Goal: Task Accomplishment & Management: Use online tool/utility

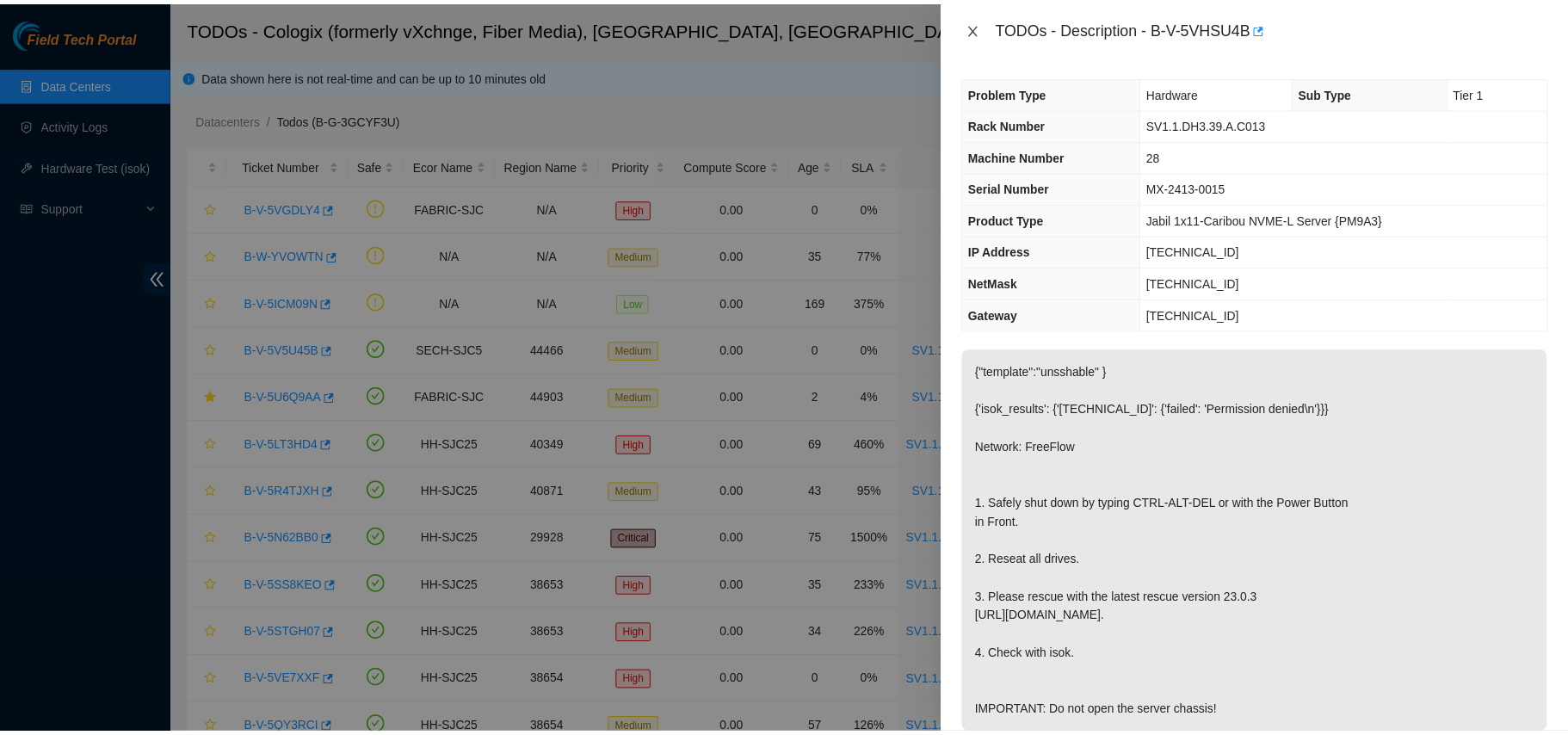
scroll to position [420, 0]
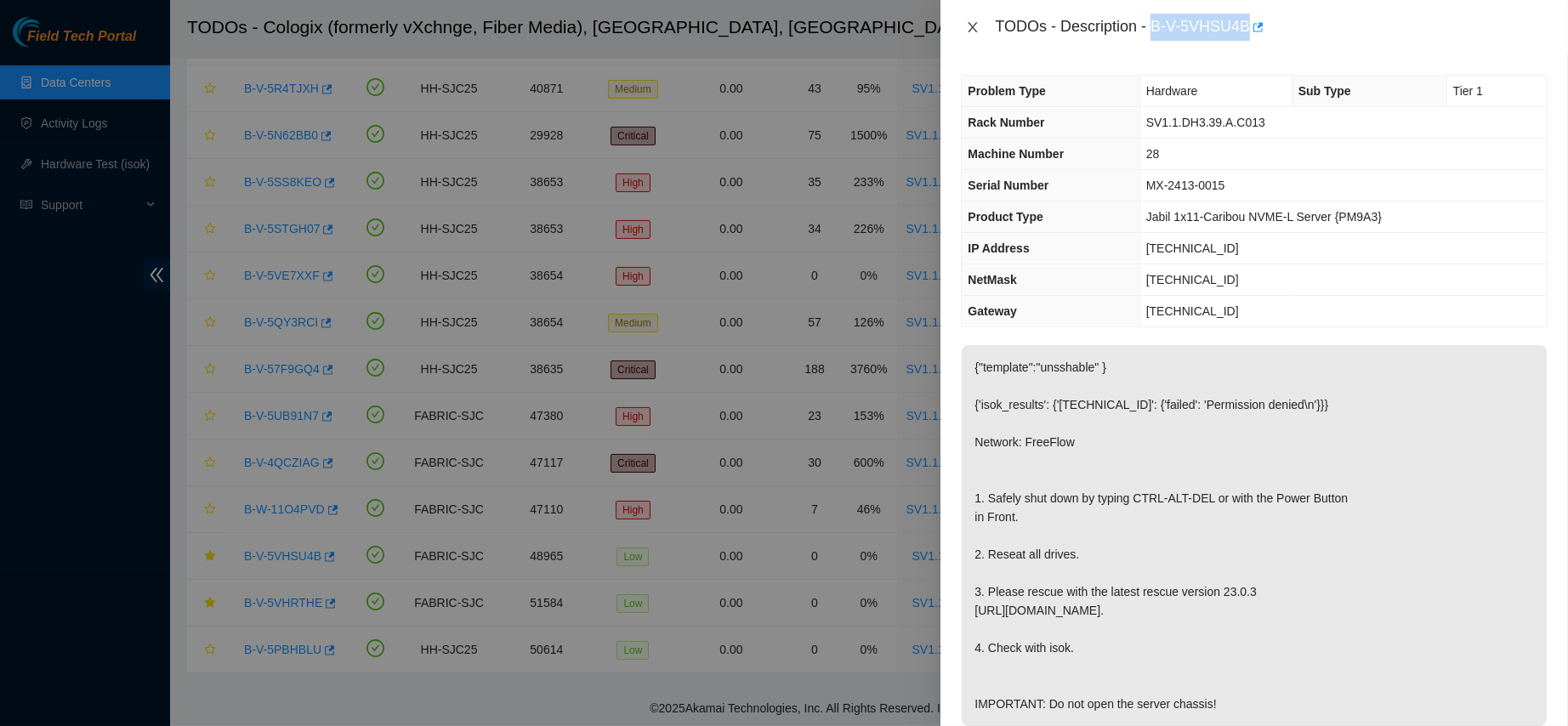
click at [976, 21] on icon "close" at bounding box center [973, 28] width 14 height 14
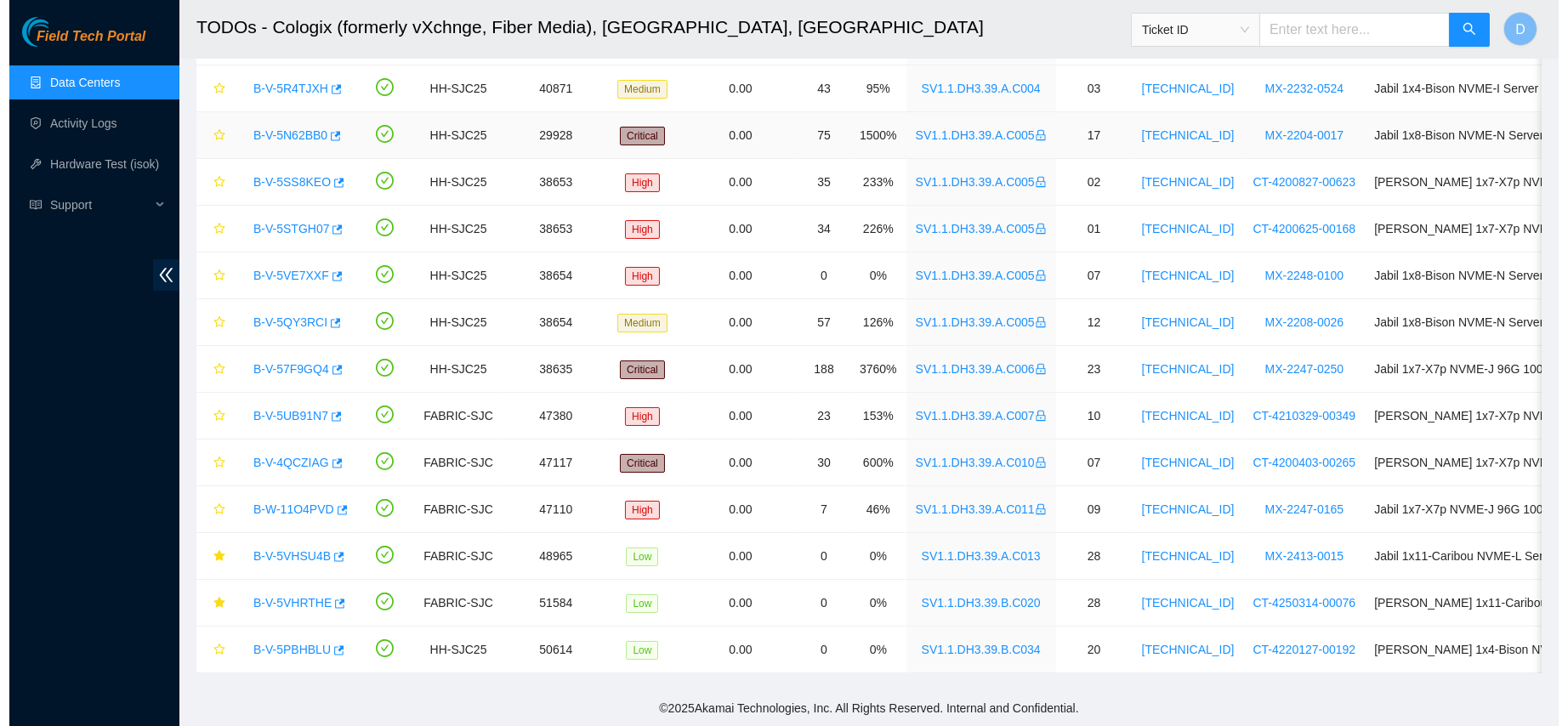
scroll to position [0, 0]
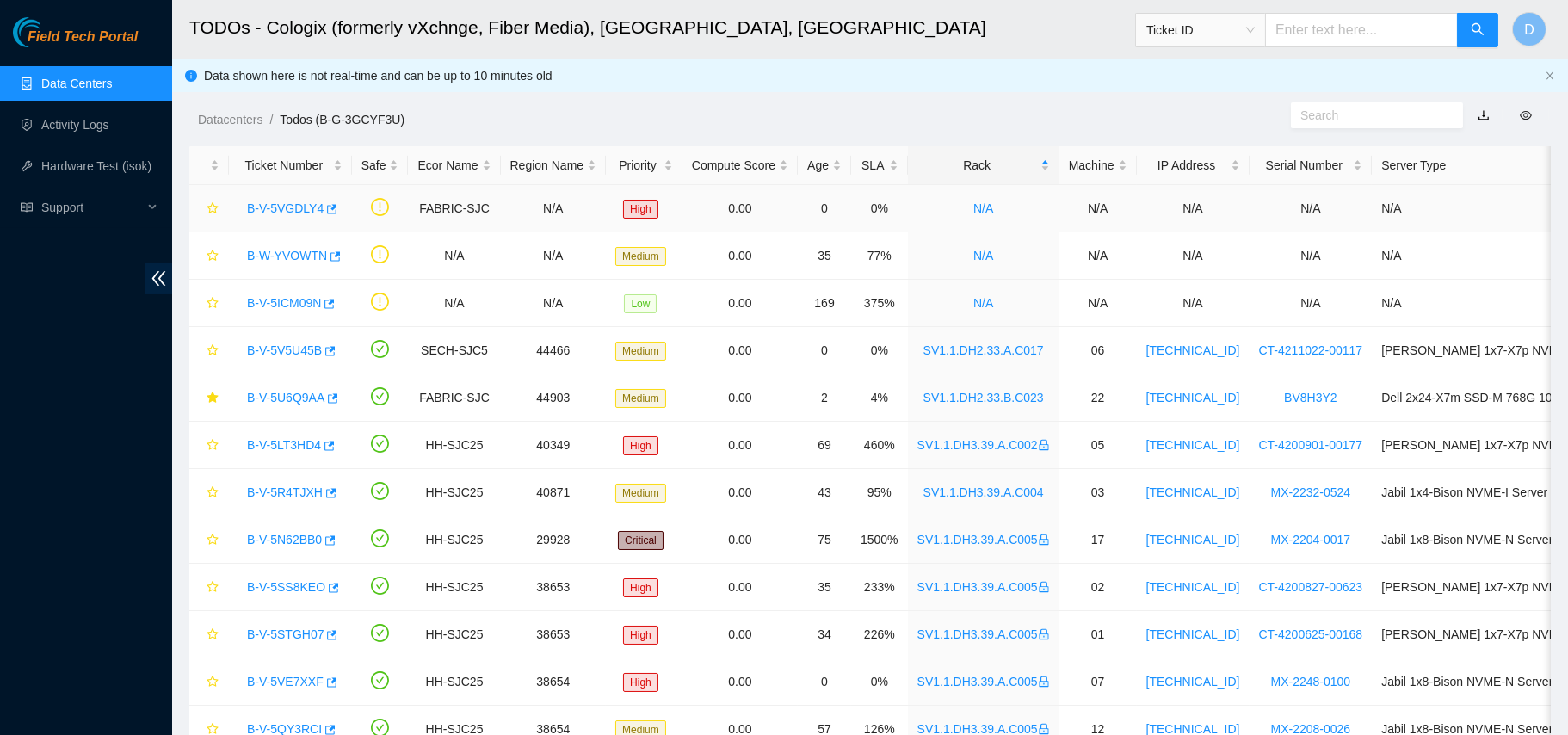
click at [299, 208] on link "B-V-5VGDLY4" at bounding box center [285, 208] width 76 height 14
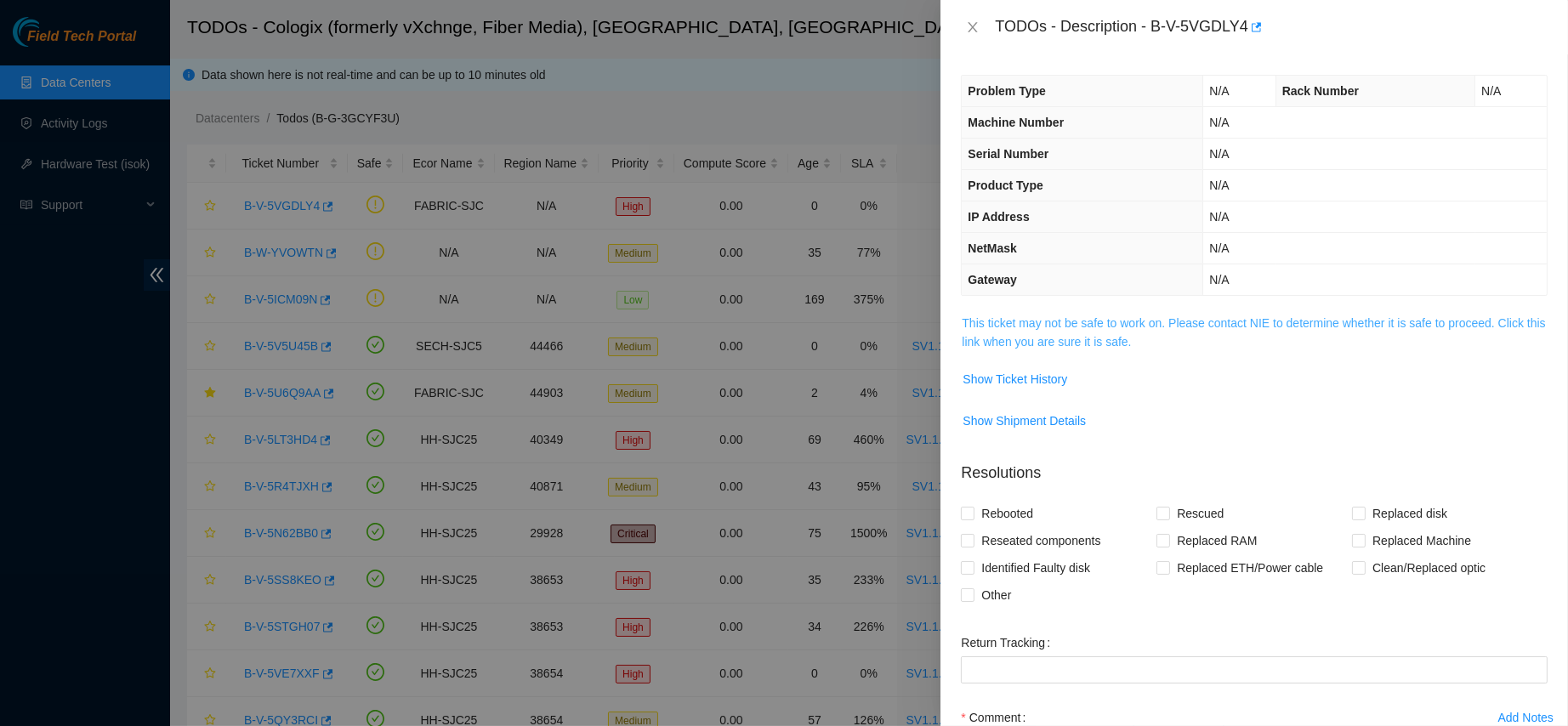
click at [1086, 332] on link "This ticket may not be safe to work on. Please contact NIE to determine whether…" at bounding box center [1253, 331] width 583 height 32
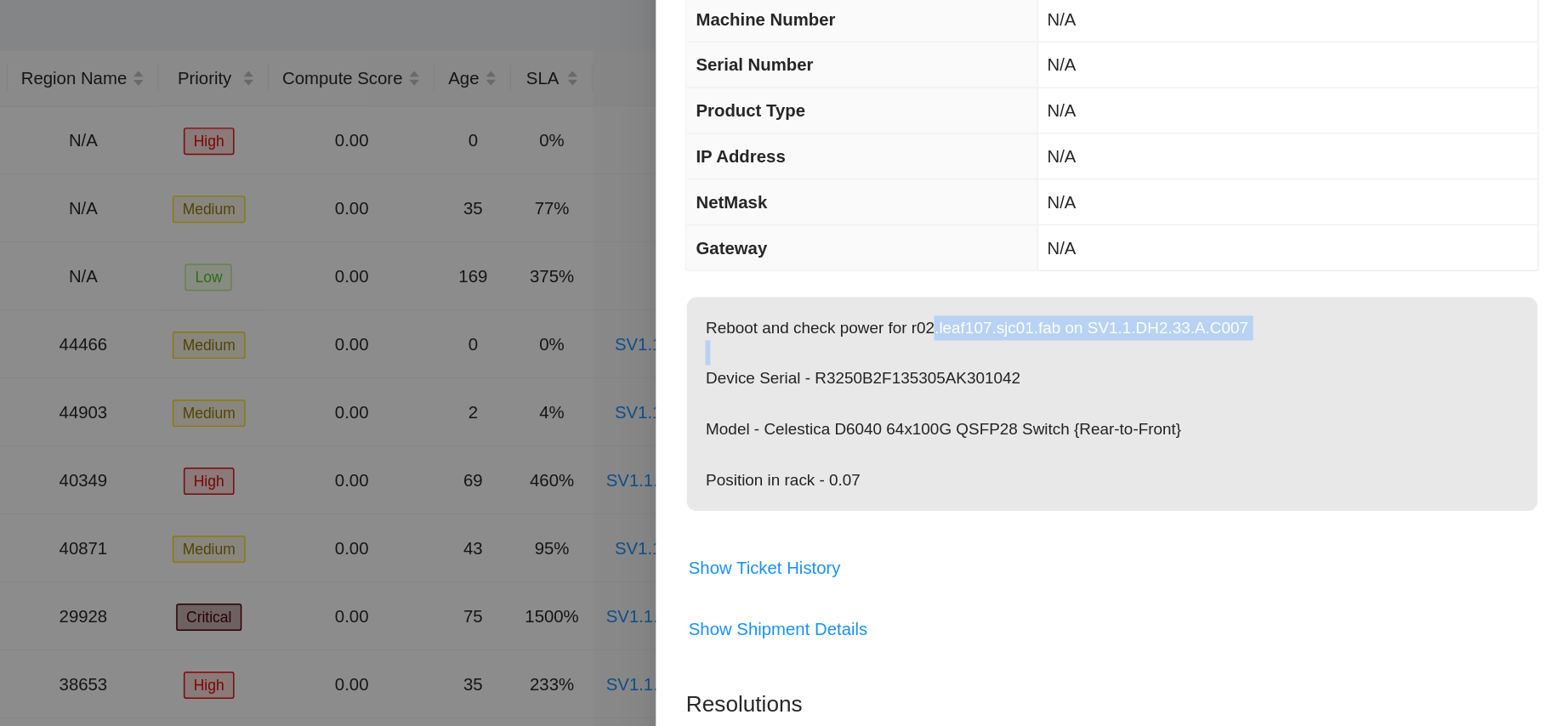
drag, startPoint x: 1188, startPoint y: 341, endPoint x: 1357, endPoint y: 350, distance: 169.2
click at [1357, 350] on p "Reboot and check power for r02.leaf107.sjc01.fab on SV1.1.DH2.33.A.C007 Device …" at bounding box center [1254, 388] width 585 height 147
click at [1494, 363] on p "Reboot and check power for r02.leaf107.sjc01.fab on SV1.1.DH2.33.A.C007 Device …" at bounding box center [1254, 388] width 585 height 147
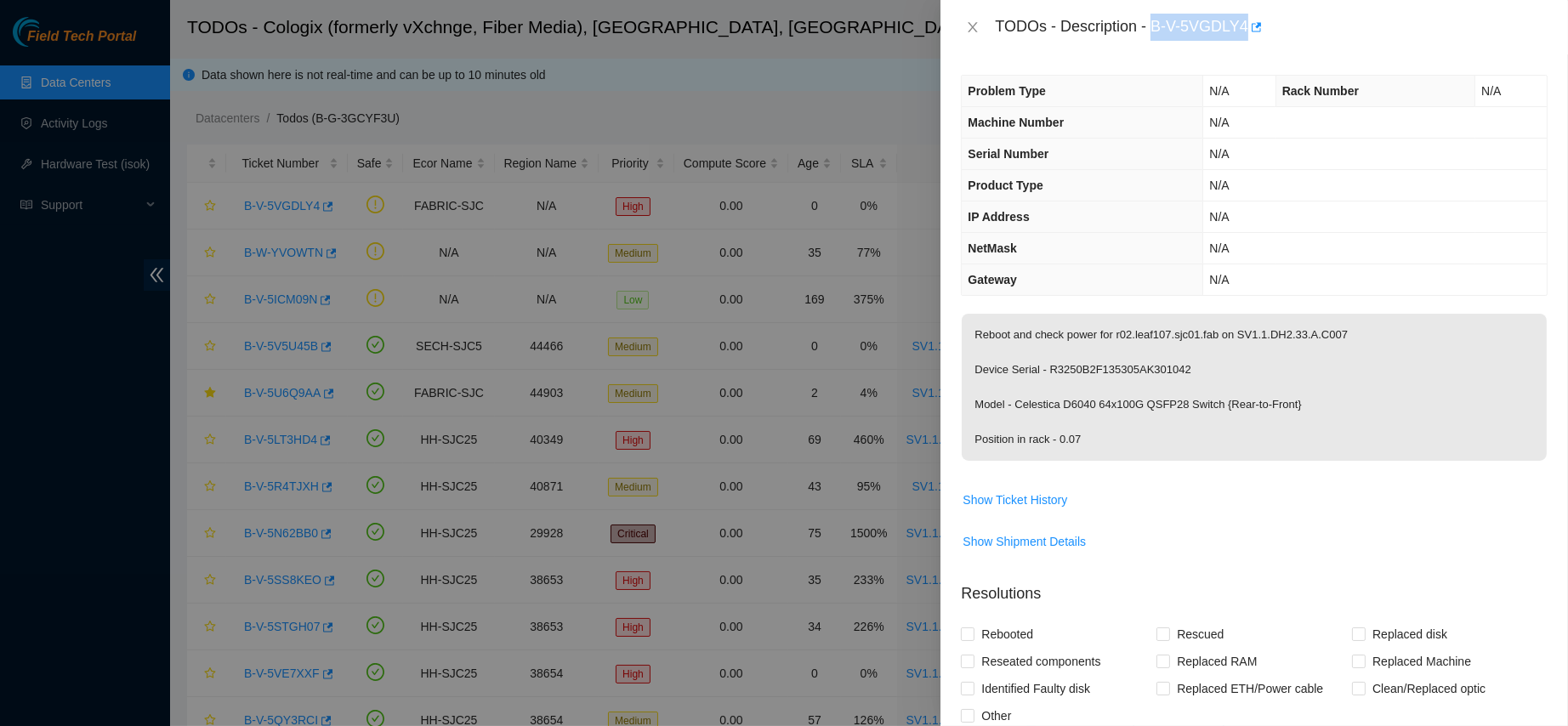
drag, startPoint x: 1205, startPoint y: 19, endPoint x: 1328, endPoint y: 11, distance: 123.3
click at [1328, 14] on div "TODOs - Description - B-V-5VGDLY4" at bounding box center [1270, 27] width 553 height 27
copy div "B-V-5VGDLY4"
click at [980, 28] on button "Close" at bounding box center [973, 28] width 24 height 16
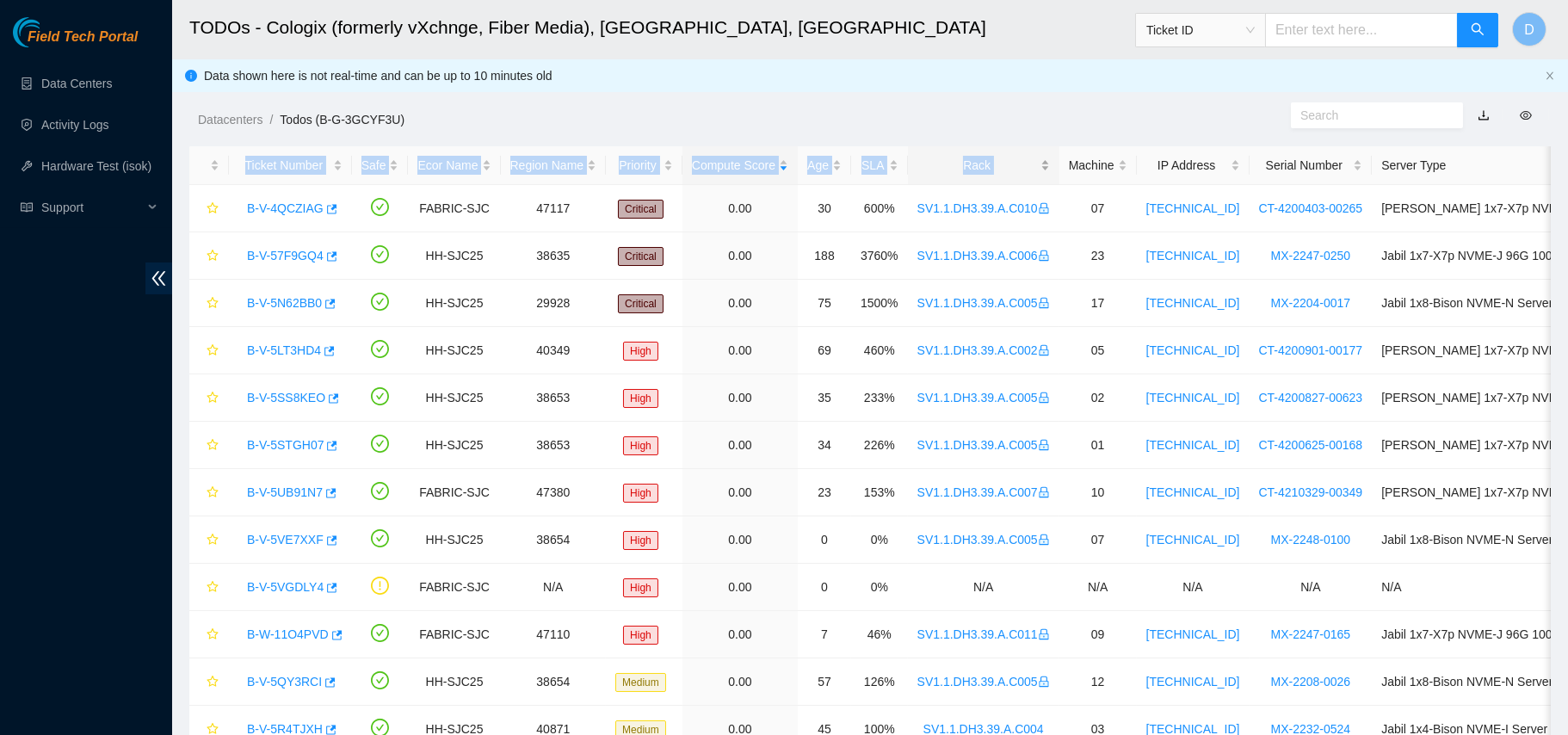
drag, startPoint x: 950, startPoint y: 154, endPoint x: 910, endPoint y: 146, distance: 40.8
click at [910, 146] on main "TODOs - Cologix (formerly vXchnge, Fiber Media), Santa Clara, CA Ticket ID D Da…" at bounding box center [869, 550] width 1395 height 1101
click at [819, 164] on div "Age" at bounding box center [823, 166] width 34 height 19
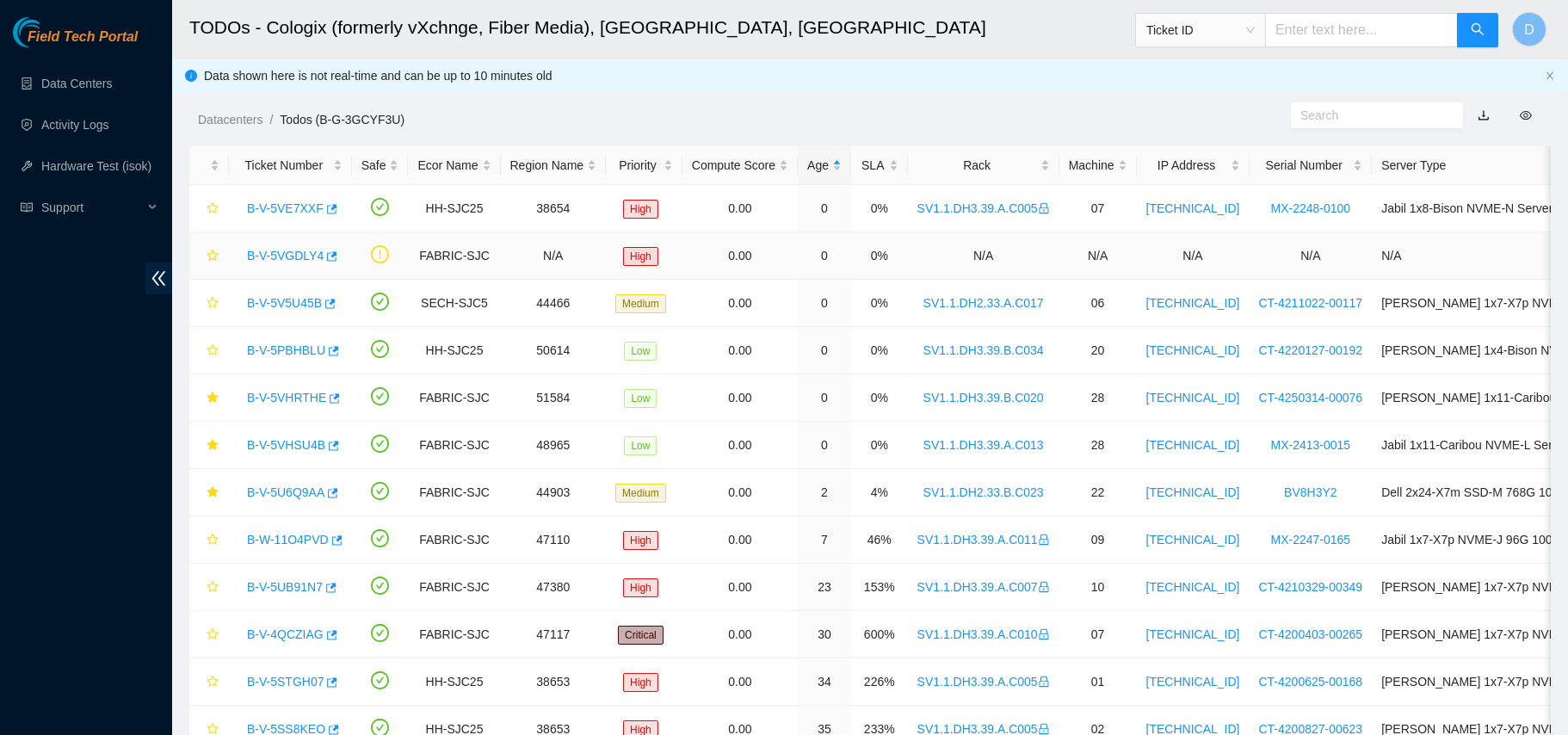
click at [295, 257] on link "B-V-5VGDLY4" at bounding box center [285, 256] width 76 height 14
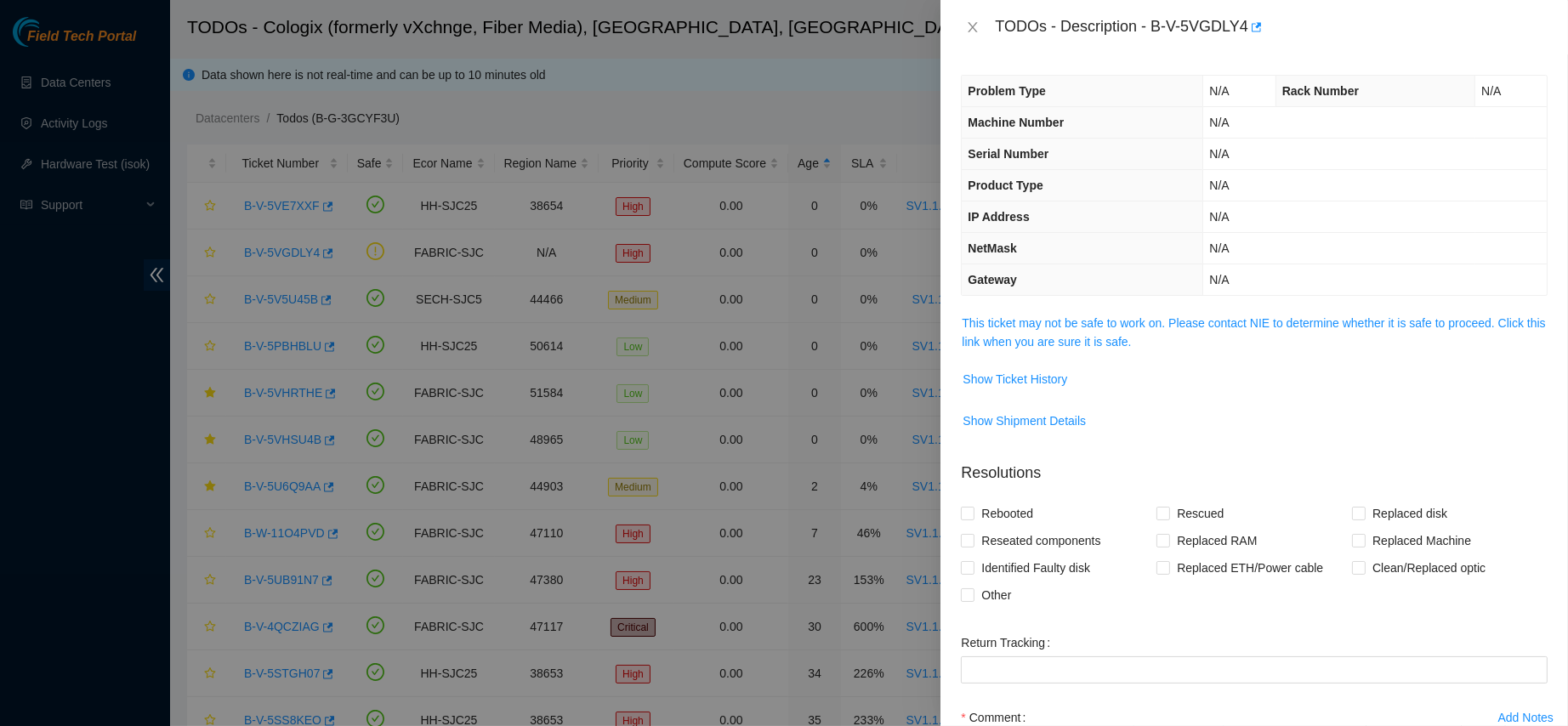
click at [1280, 334] on span "This ticket may not be safe to work on. Please contact NIE to determine whether…" at bounding box center [1254, 332] width 585 height 37
click at [1228, 325] on link "This ticket may not be safe to work on. Please contact NIE to determine whether…" at bounding box center [1253, 331] width 583 height 32
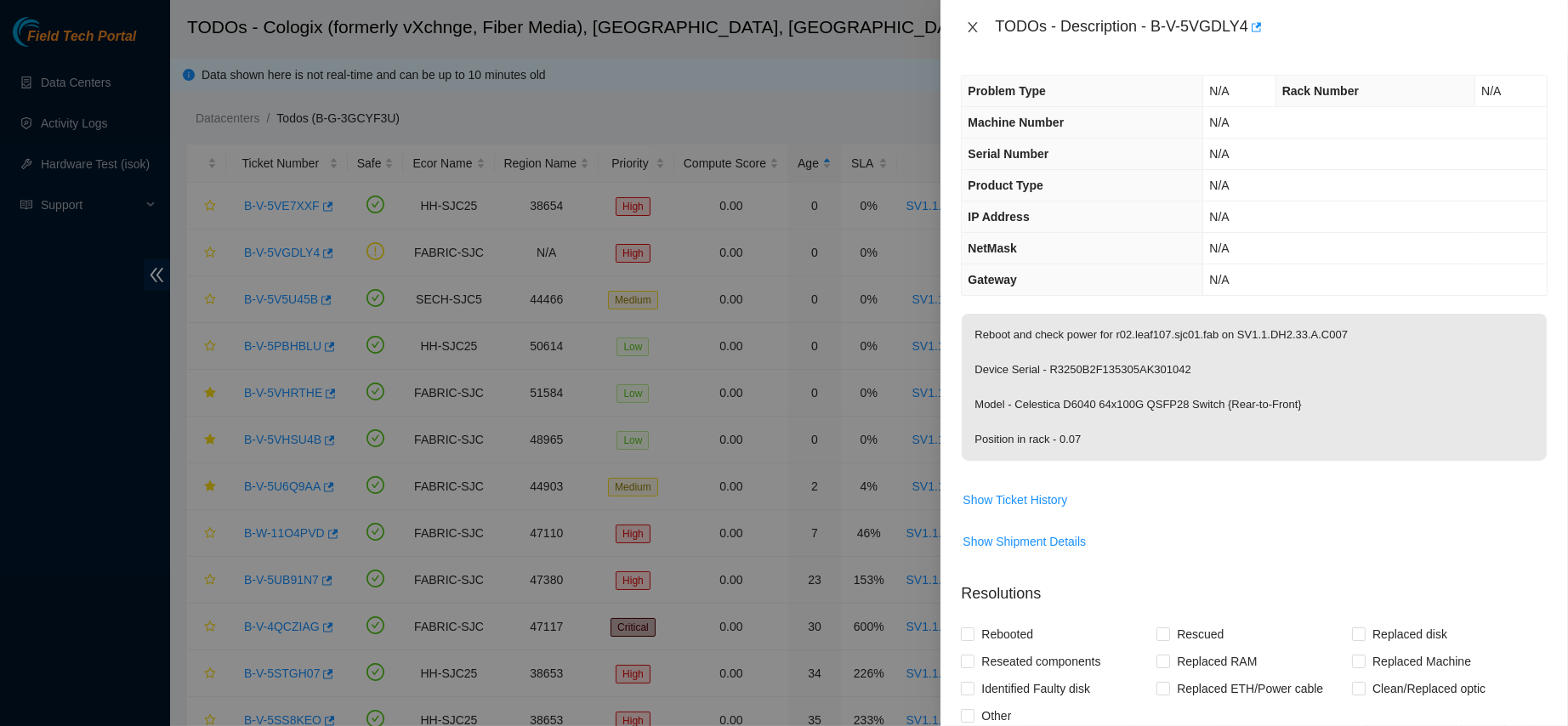
click at [968, 33] on icon "close" at bounding box center [973, 28] width 14 height 14
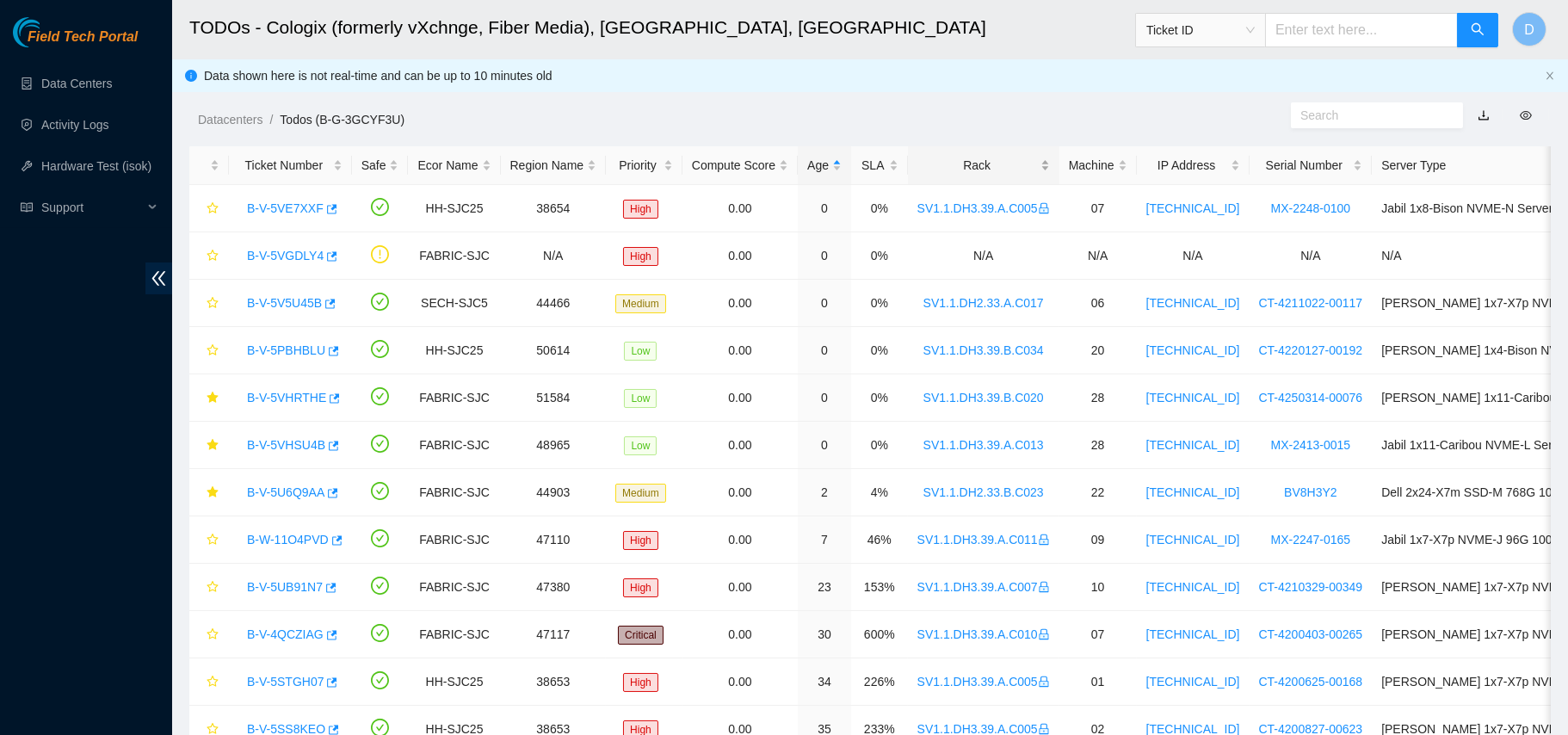
click at [946, 156] on div "Rack" at bounding box center [983, 166] width 132 height 19
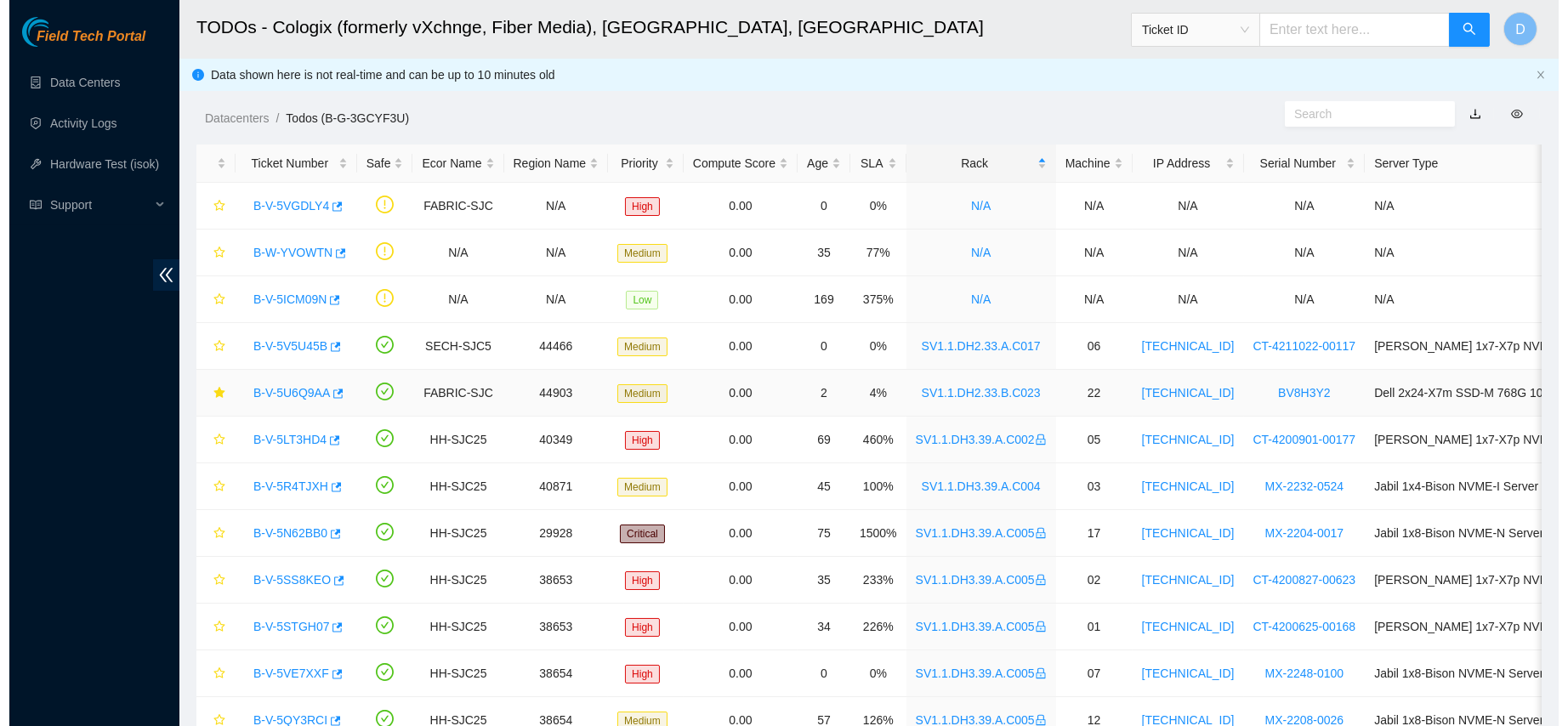
scroll to position [414, 0]
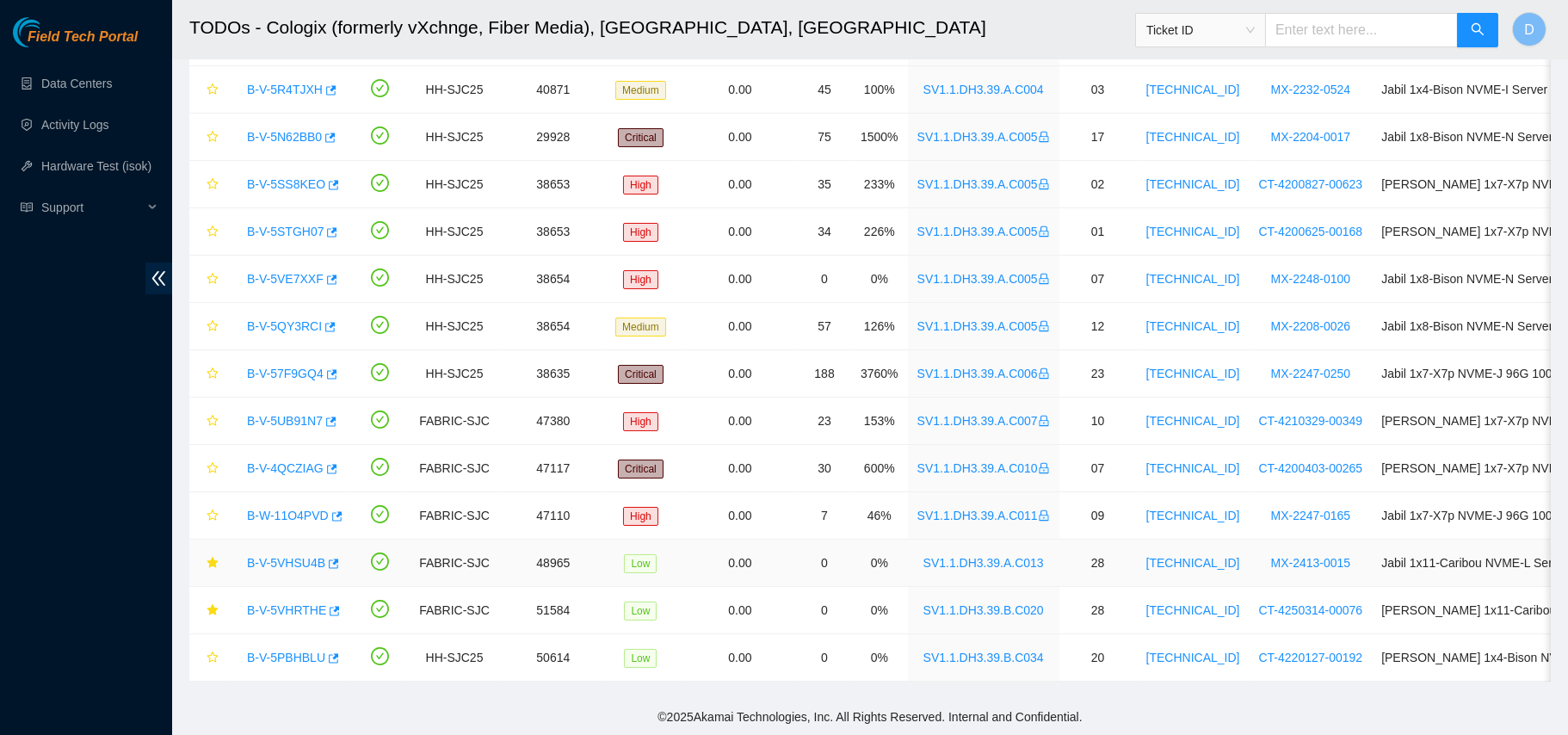
click at [285, 556] on link "B-V-5VHSU4B" at bounding box center [286, 563] width 78 height 14
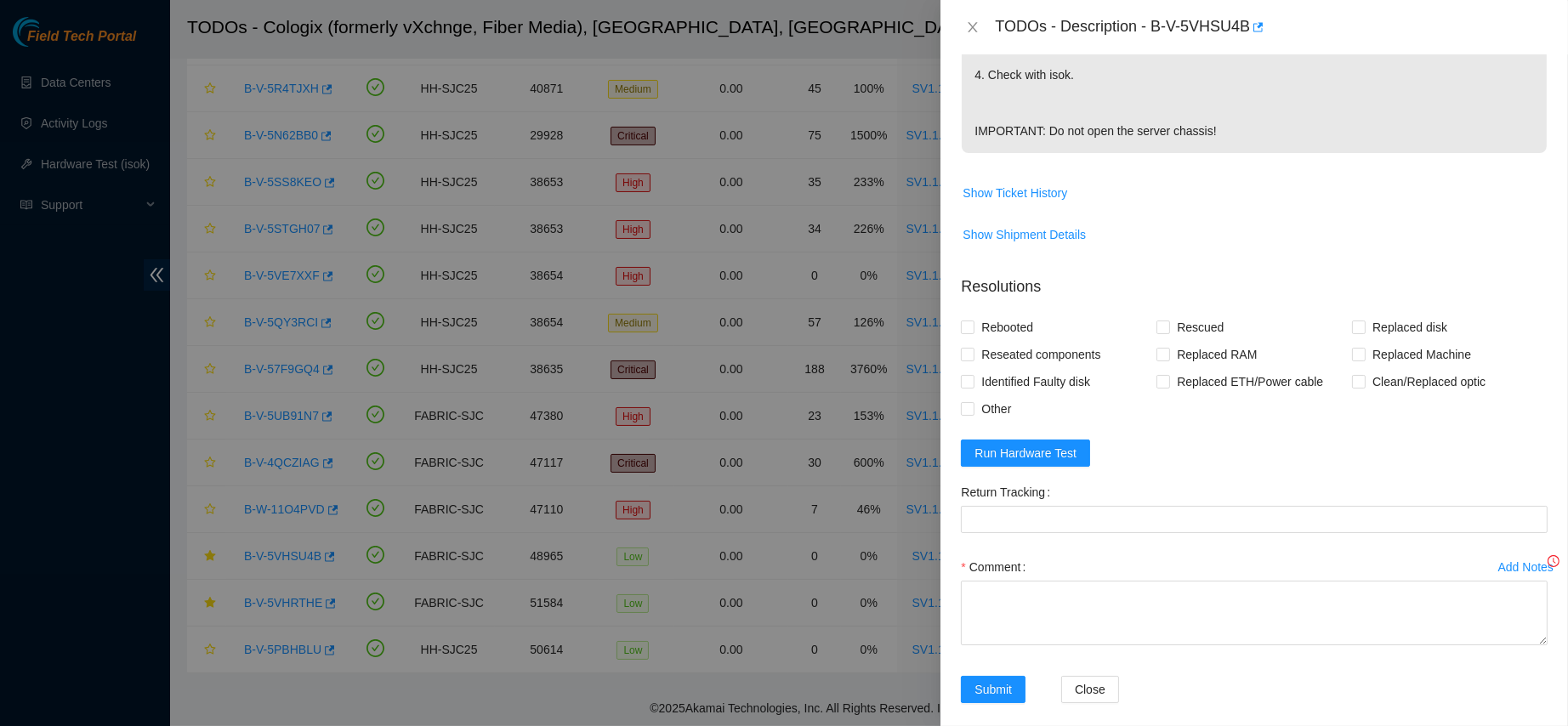
scroll to position [621, 0]
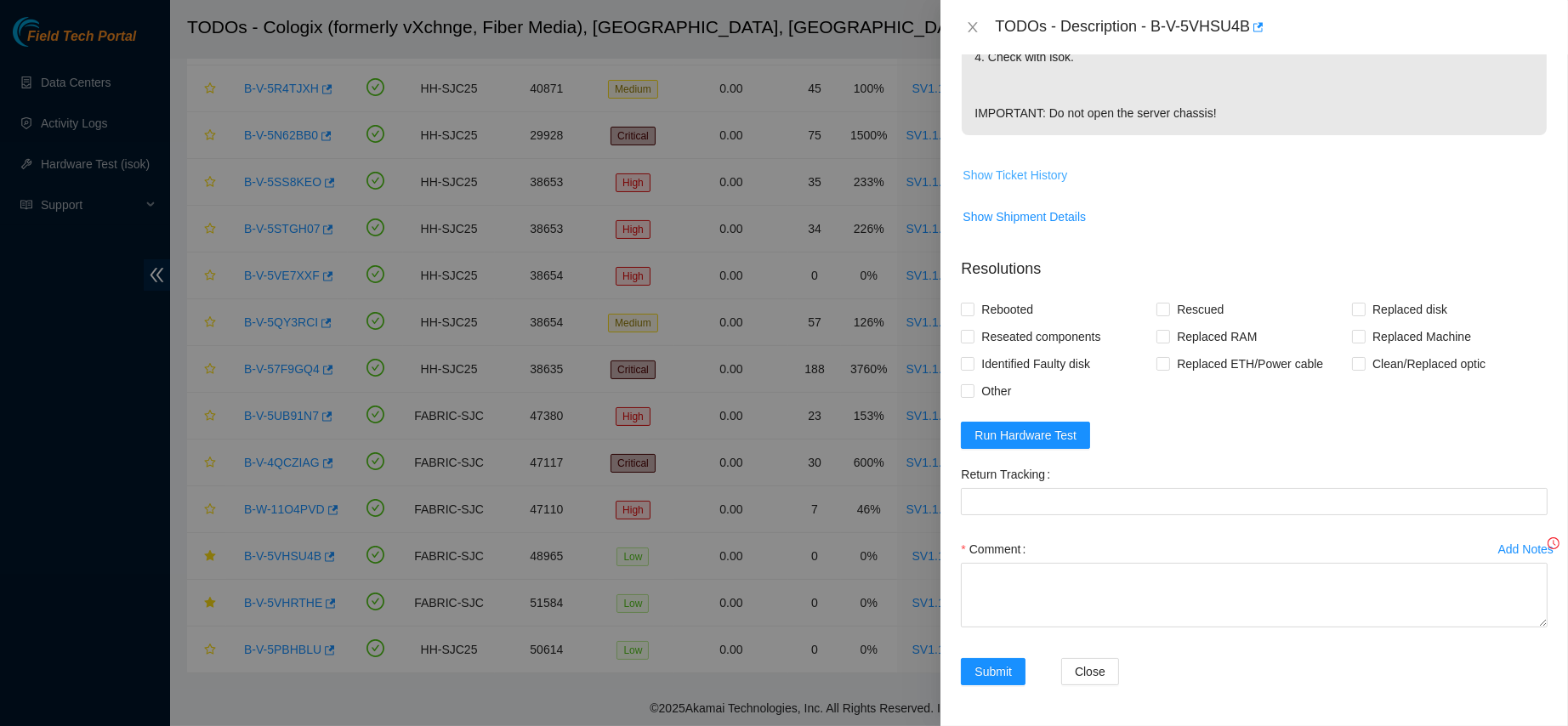
click at [999, 166] on span "Show Ticket History" at bounding box center [1014, 176] width 105 height 19
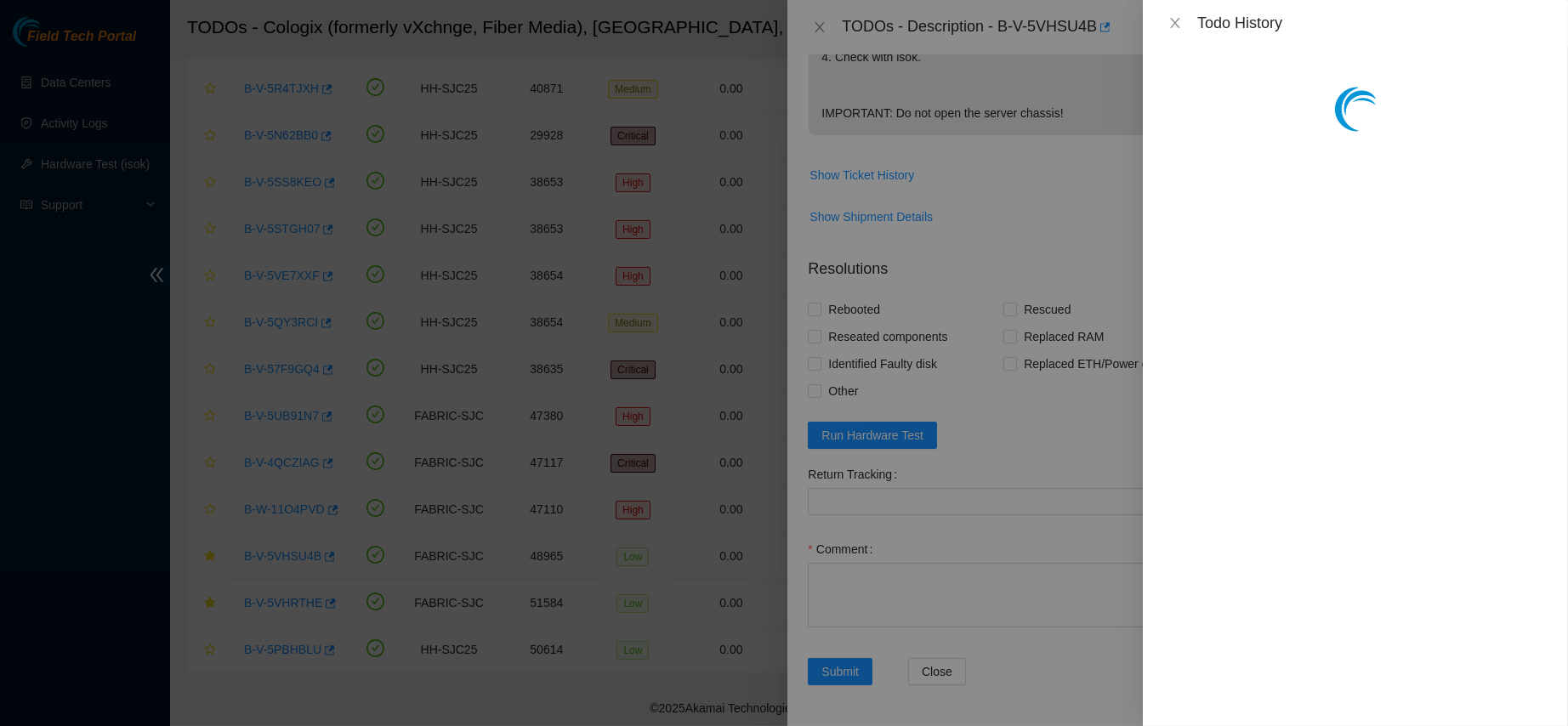
scroll to position [447, 0]
click at [1253, 183] on div at bounding box center [1354, 386] width 425 height 680
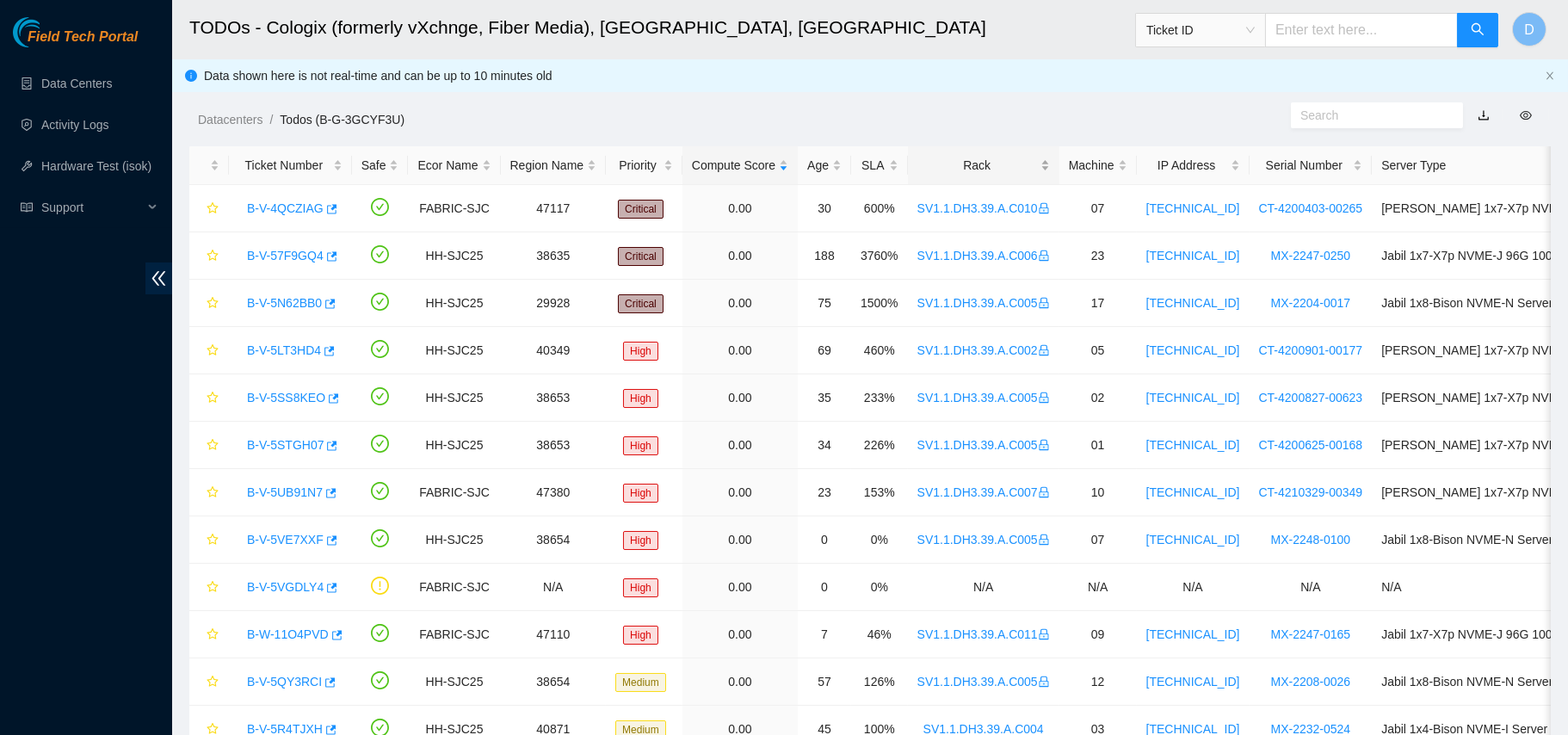
click at [985, 164] on div "Rack" at bounding box center [983, 166] width 132 height 19
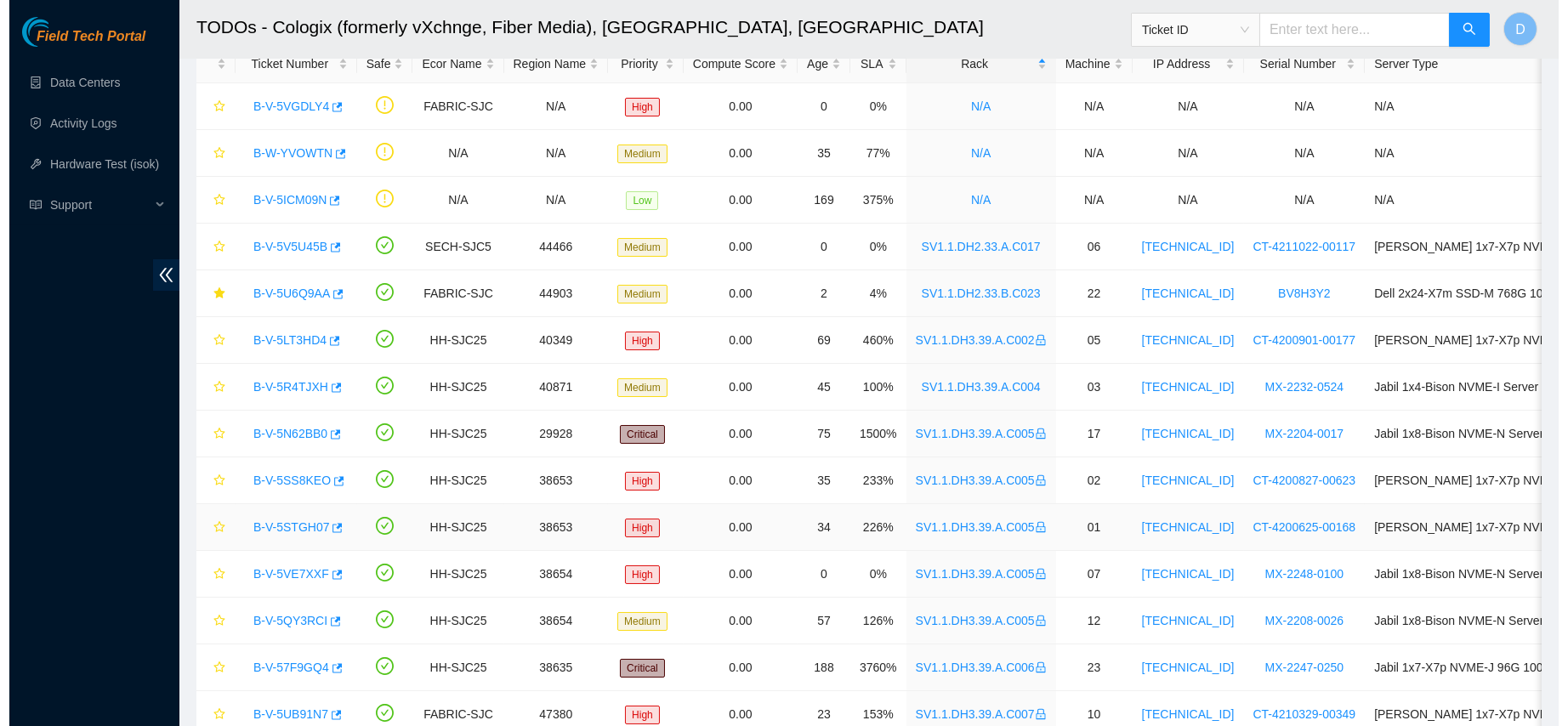
scroll to position [414, 0]
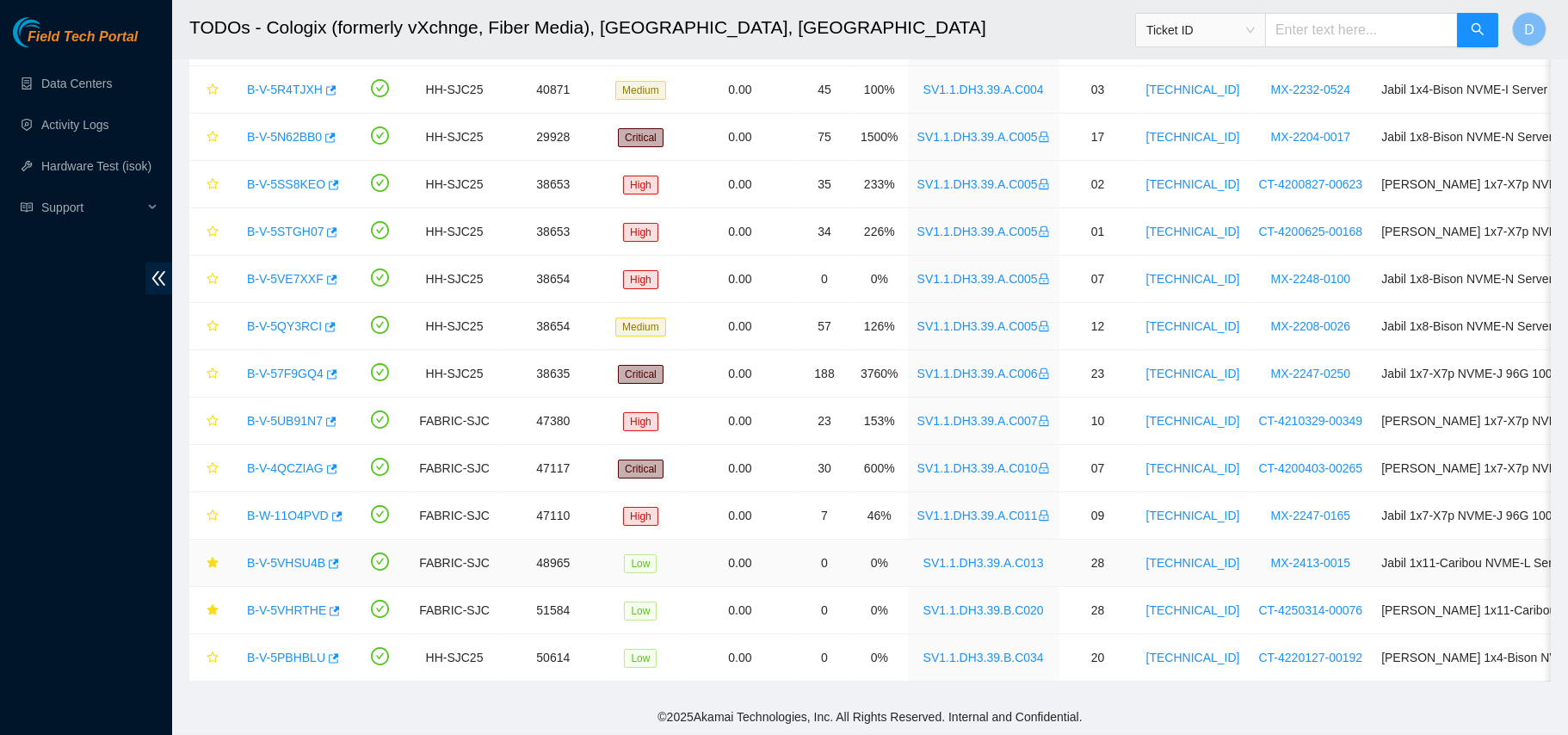
click at [288, 556] on link "B-V-5VHSU4B" at bounding box center [286, 563] width 78 height 14
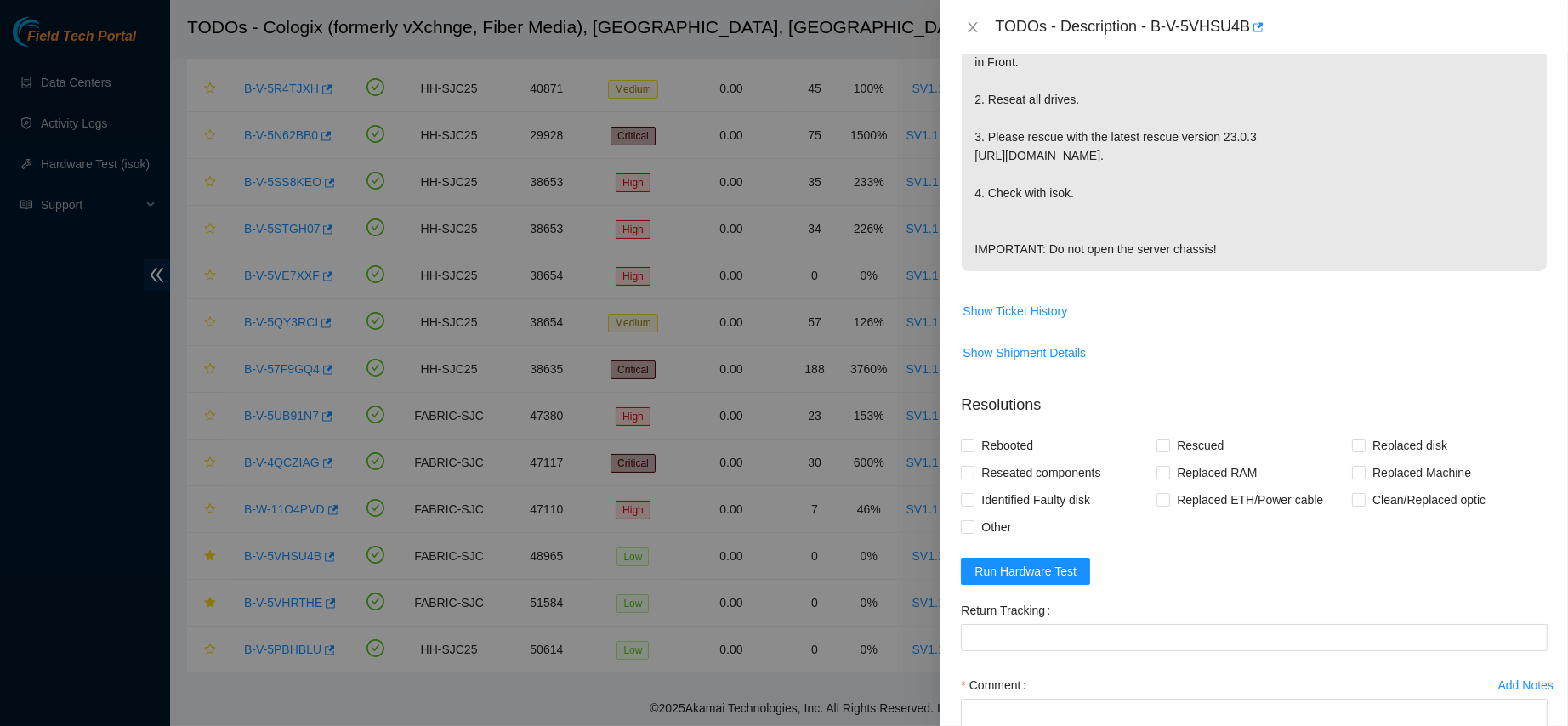
scroll to position [621, 0]
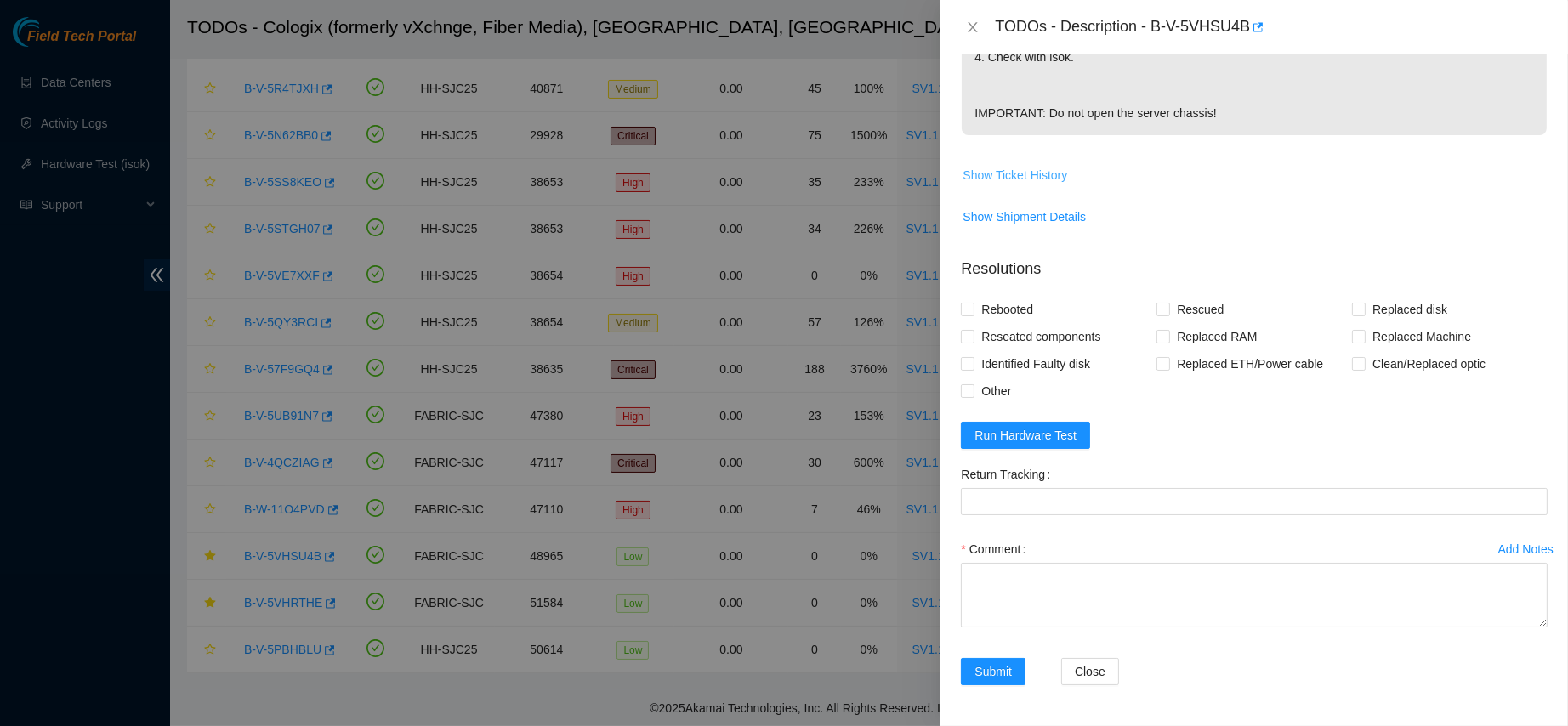
click at [1056, 169] on span "Show Ticket History" at bounding box center [1014, 176] width 105 height 19
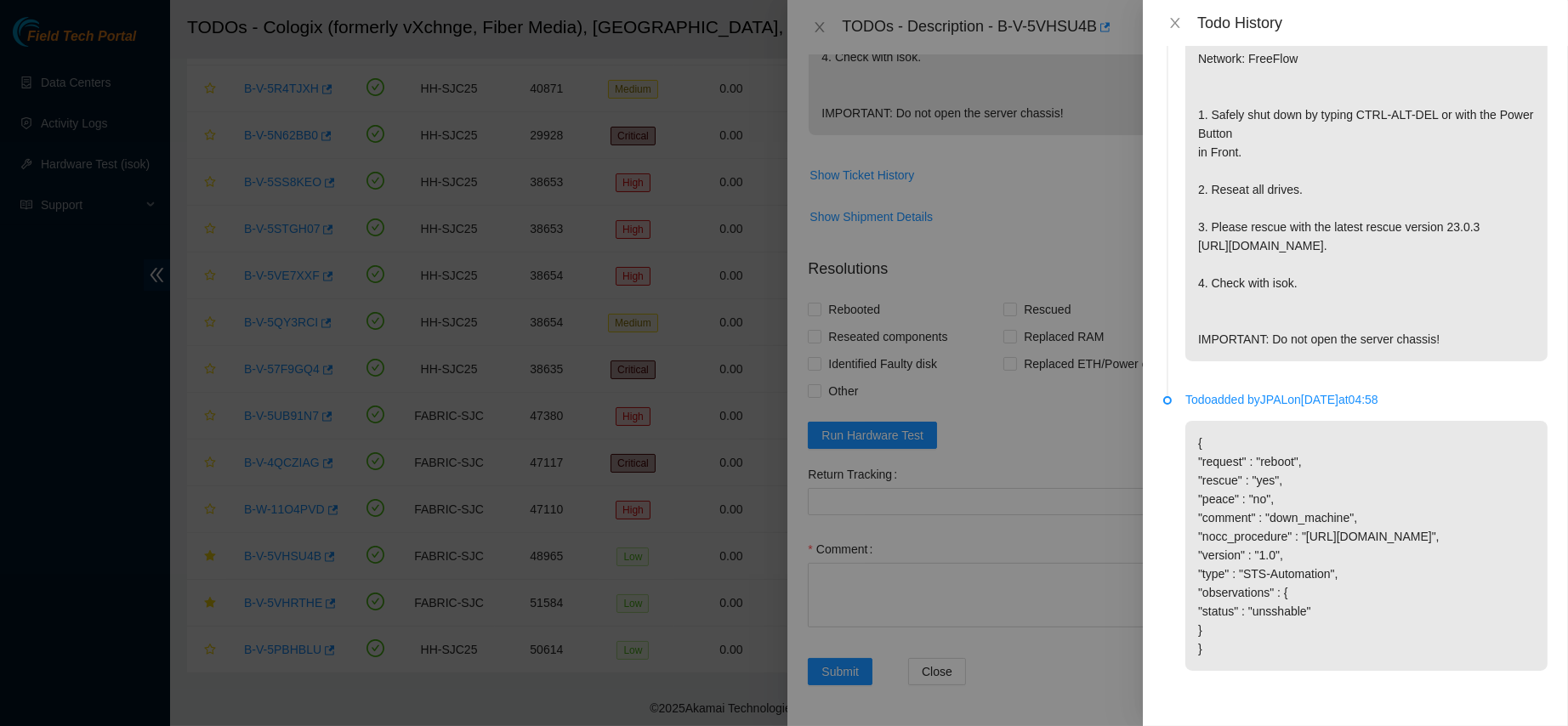
scroll to position [0, 0]
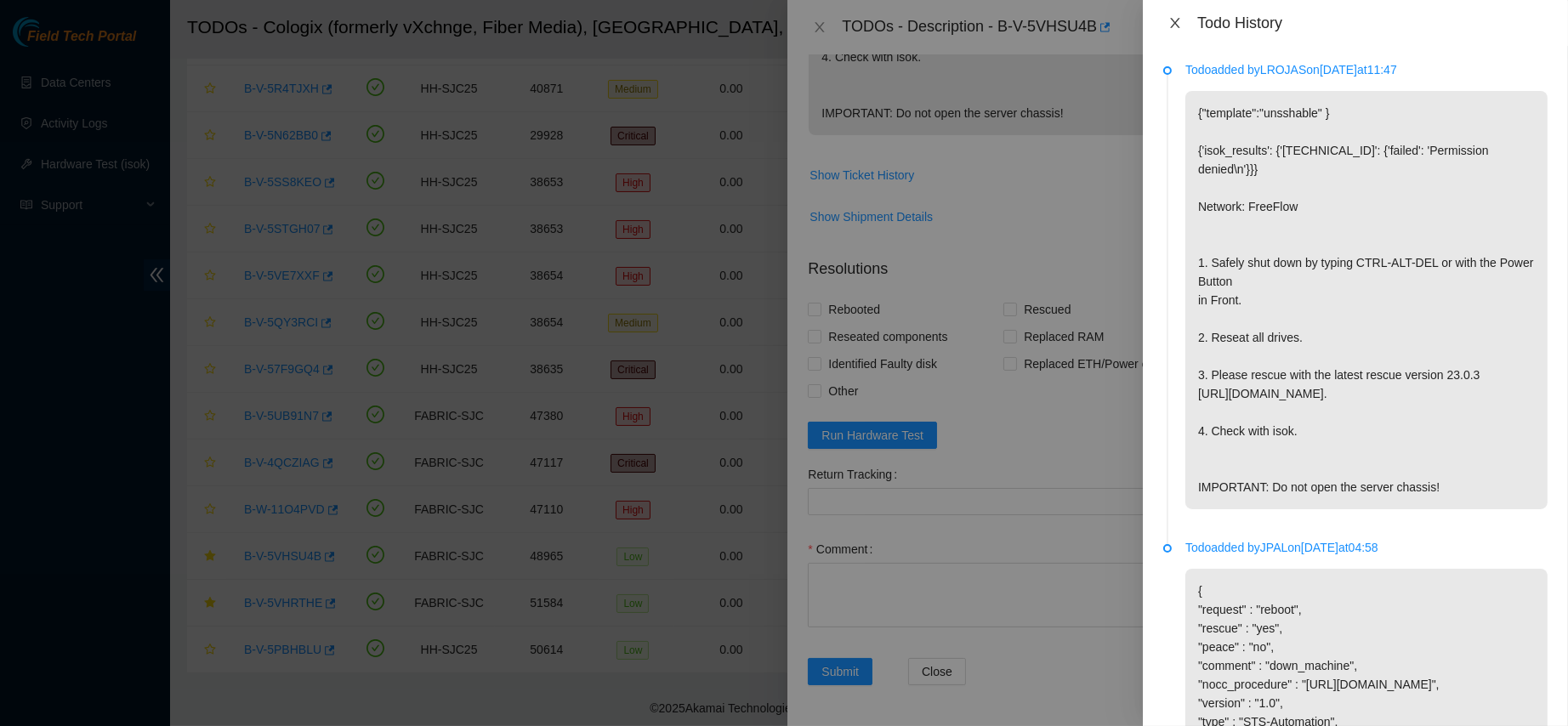
click at [1177, 22] on icon "close" at bounding box center [1175, 23] width 14 height 14
